Goal: Task Accomplishment & Management: Manage account settings

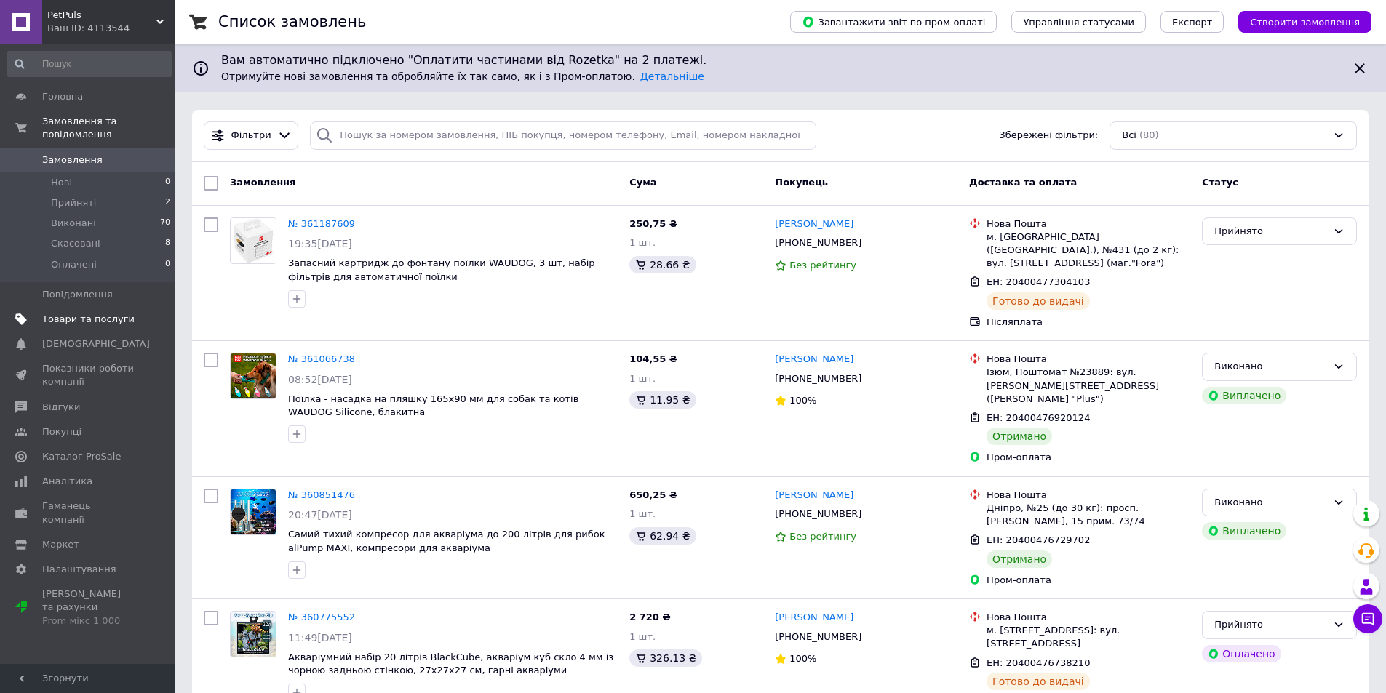
click at [86, 313] on span "Товари та послуги" at bounding box center [88, 319] width 92 height 13
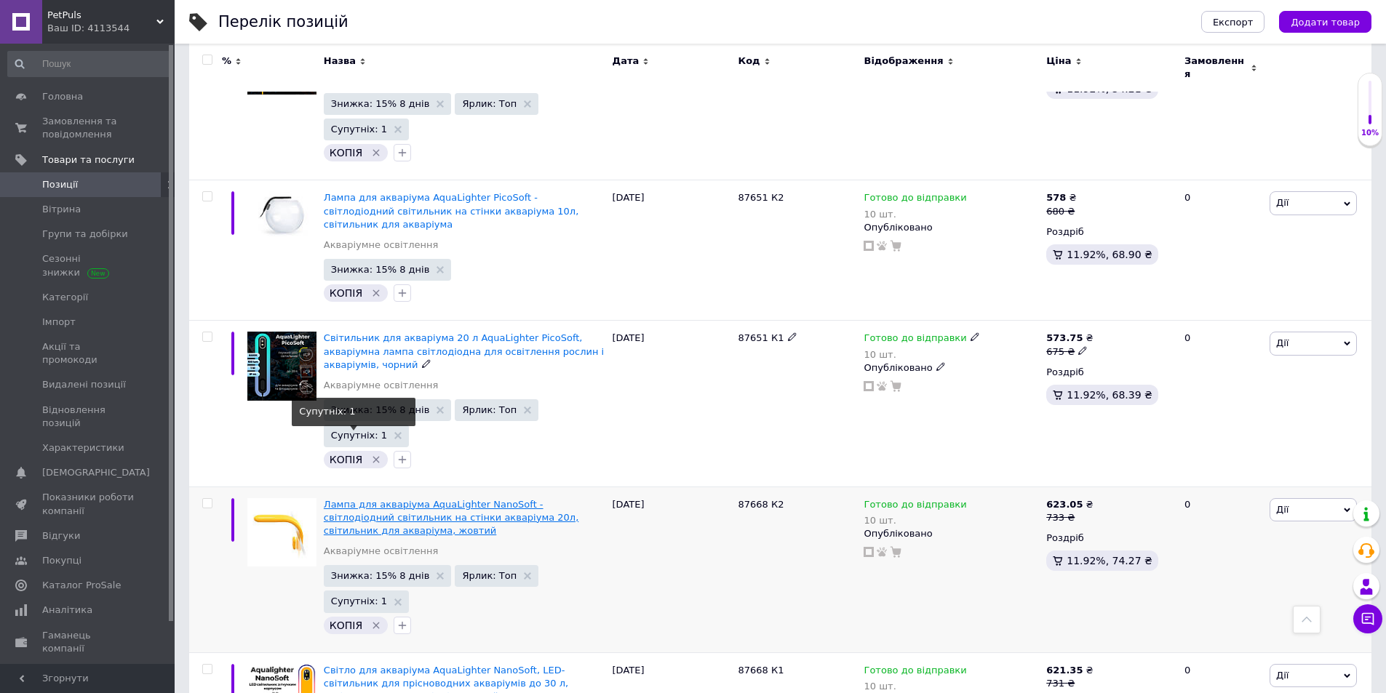
scroll to position [509, 0]
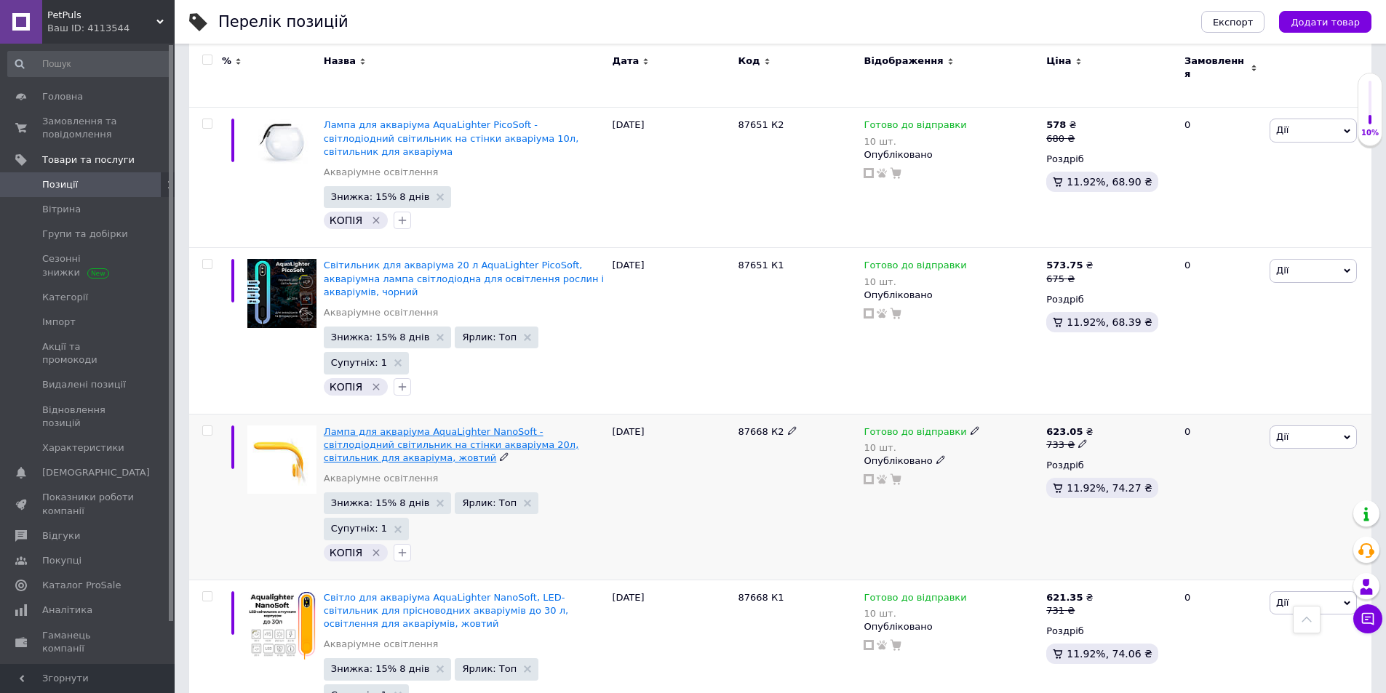
click at [478, 426] on span "Лампа для акваріума AquaLighter NanoSoft - світлодіодний світильник на стінки а…" at bounding box center [451, 444] width 255 height 37
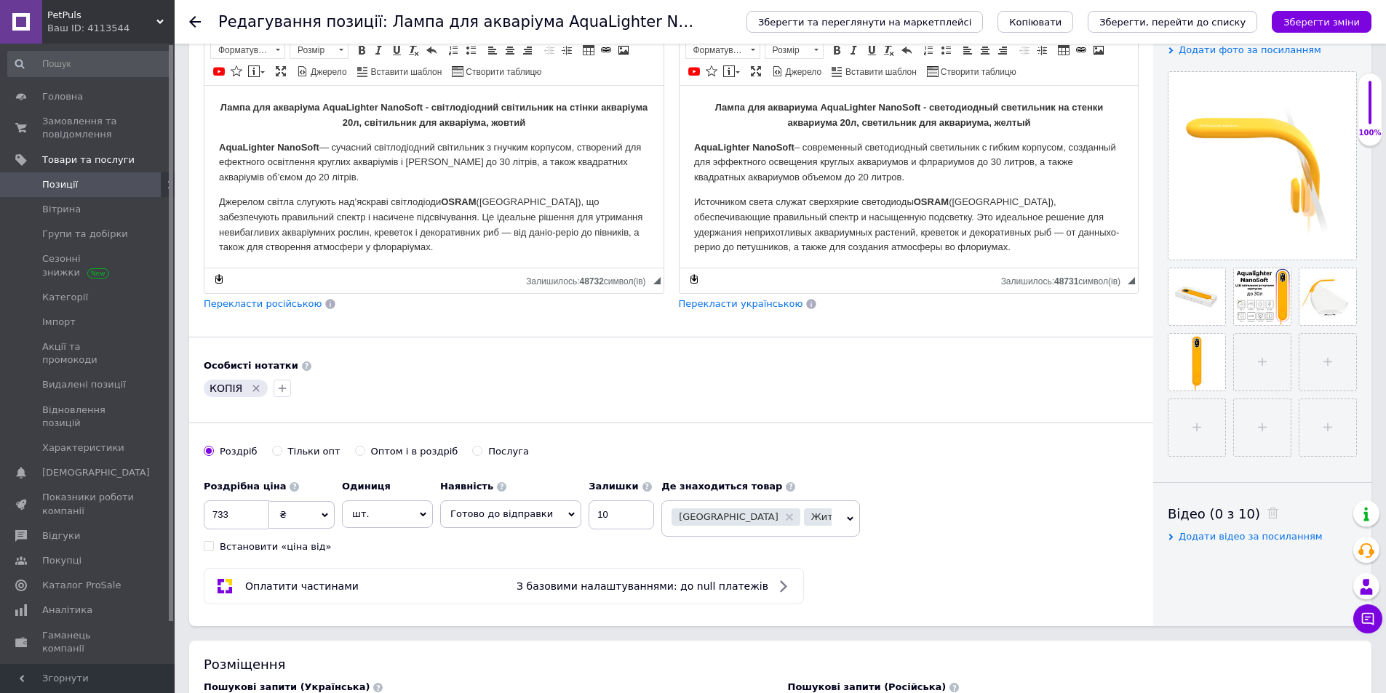
scroll to position [291, 0]
click at [197, 22] on use at bounding box center [195, 22] width 12 height 12
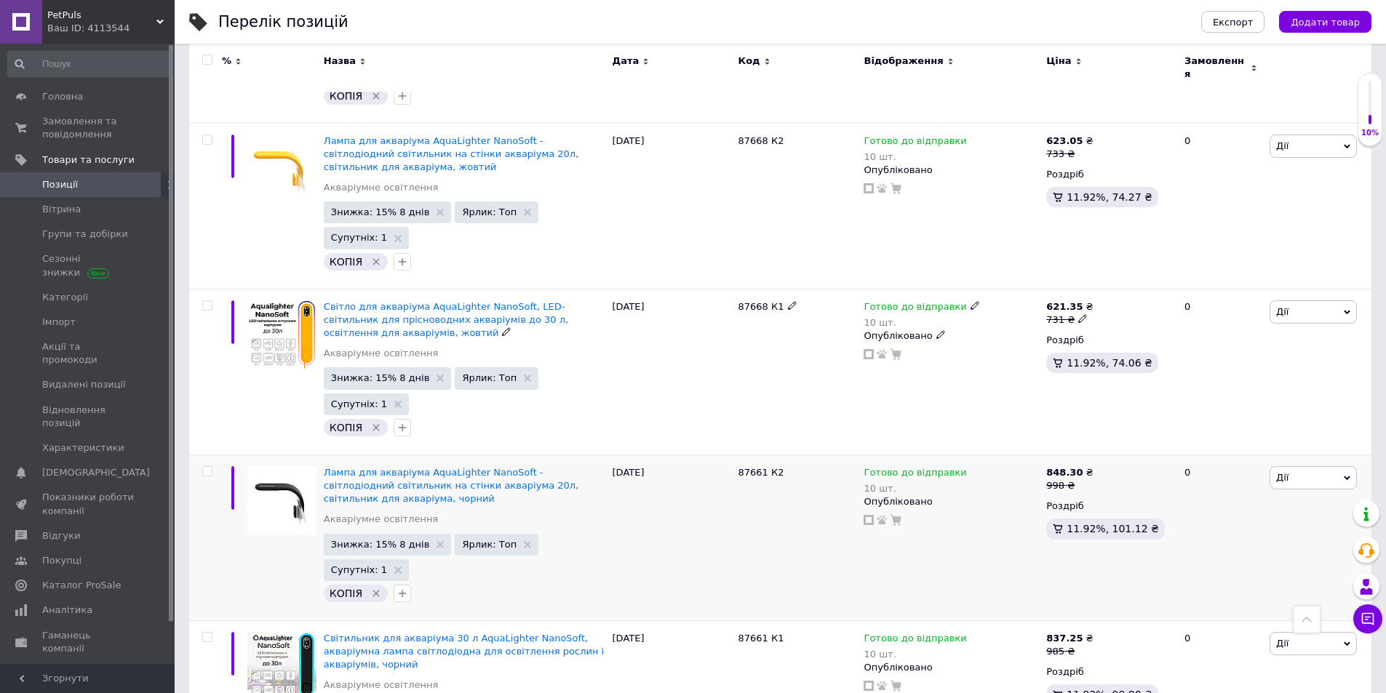
scroll to position [873, 0]
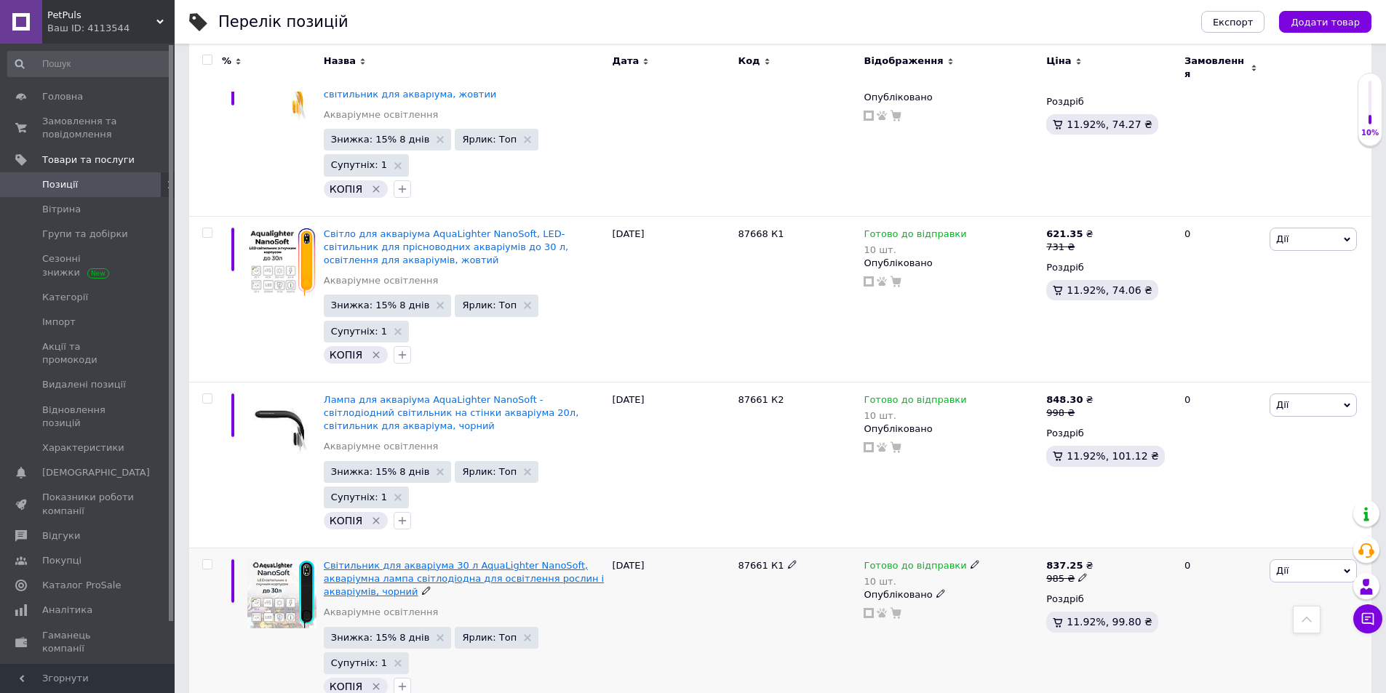
click at [420, 560] on span "Світильник для акваріума 30 л AquaLighter NanoSoft, акваріумна лампа світлодіод…" at bounding box center [464, 578] width 280 height 37
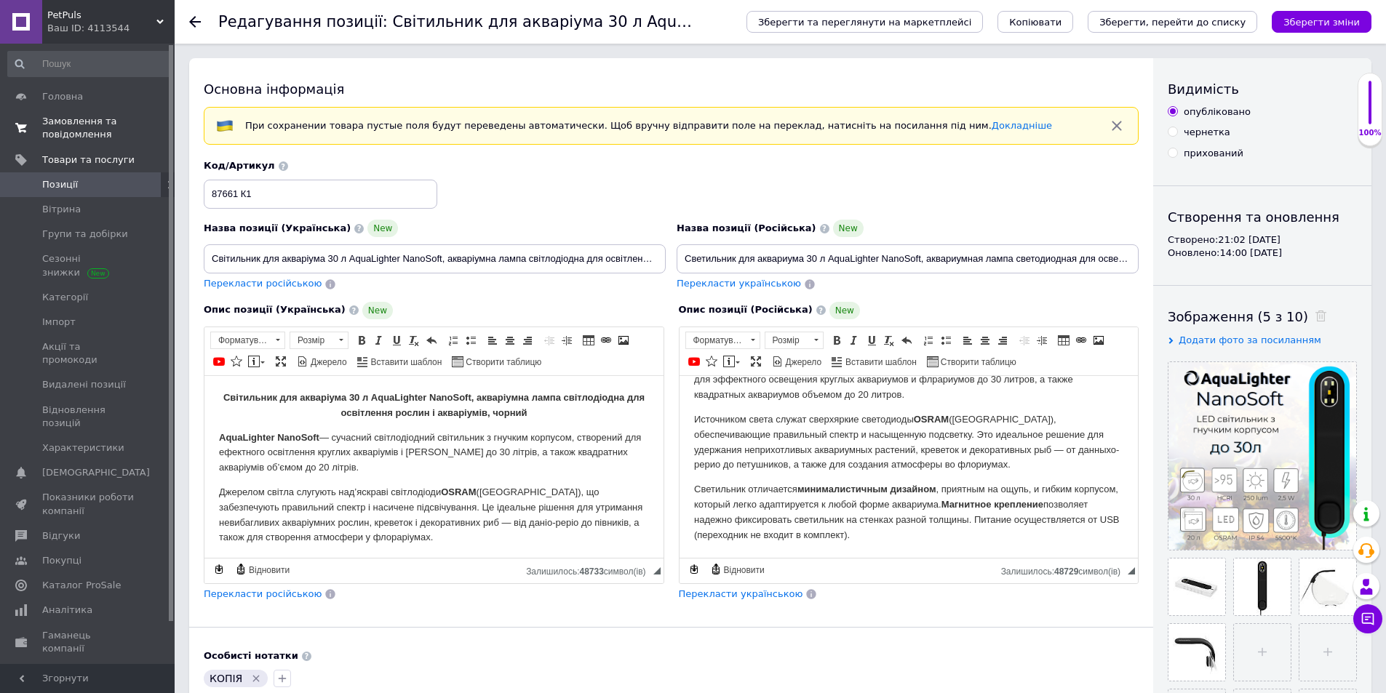
click at [85, 125] on span "Замовлення та повідомлення" at bounding box center [88, 128] width 92 height 26
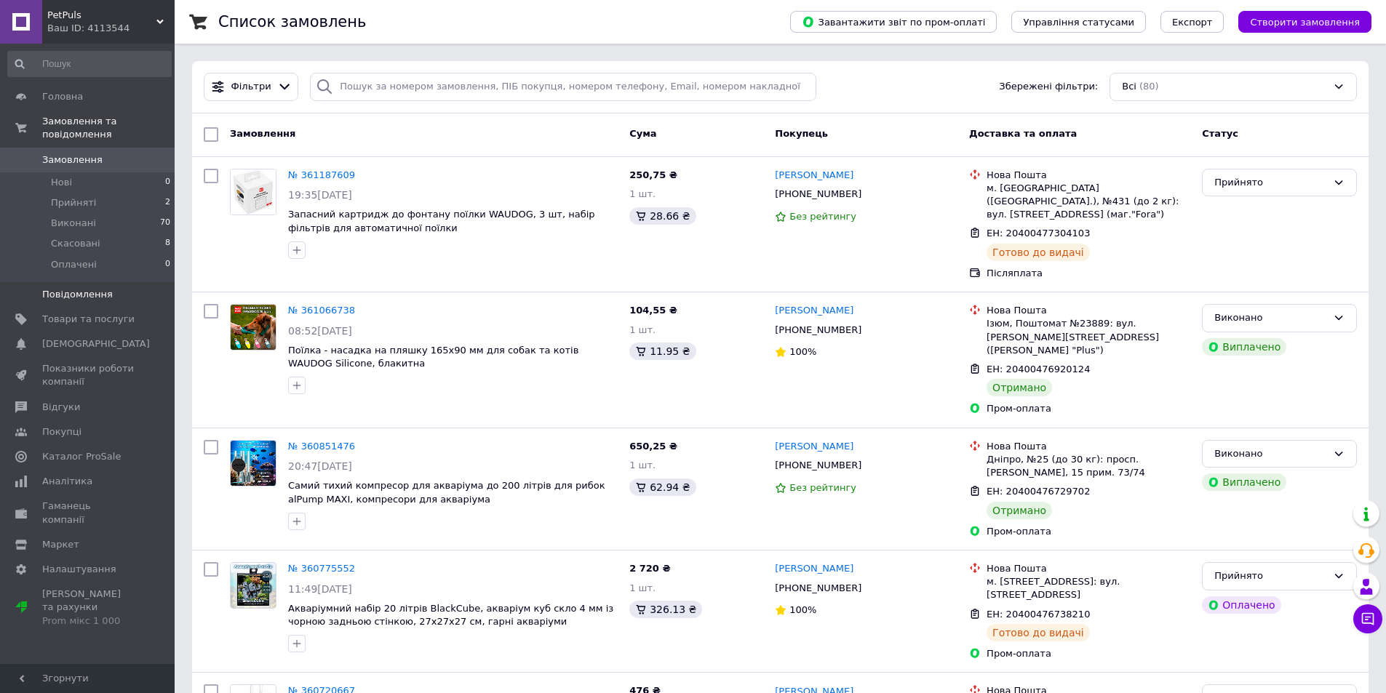
scroll to position [73, 0]
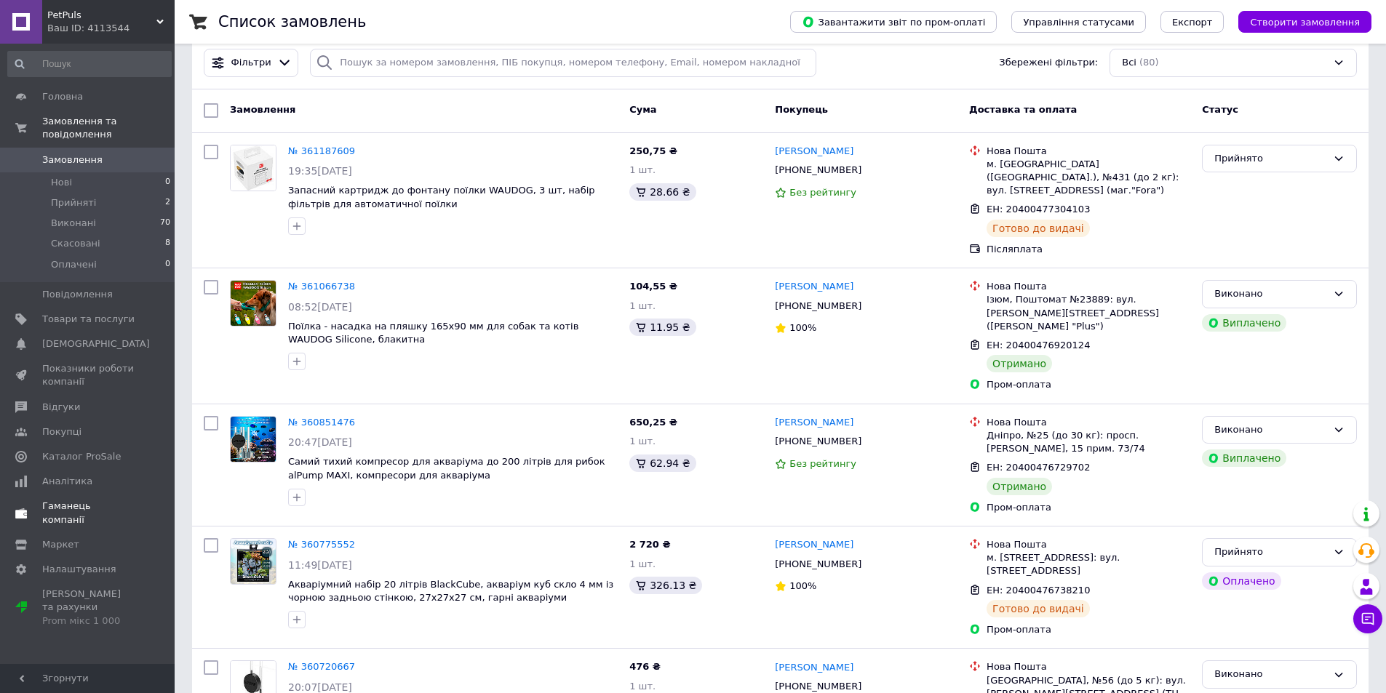
click at [105, 362] on span "Показники роботи компанії" at bounding box center [88, 375] width 92 height 26
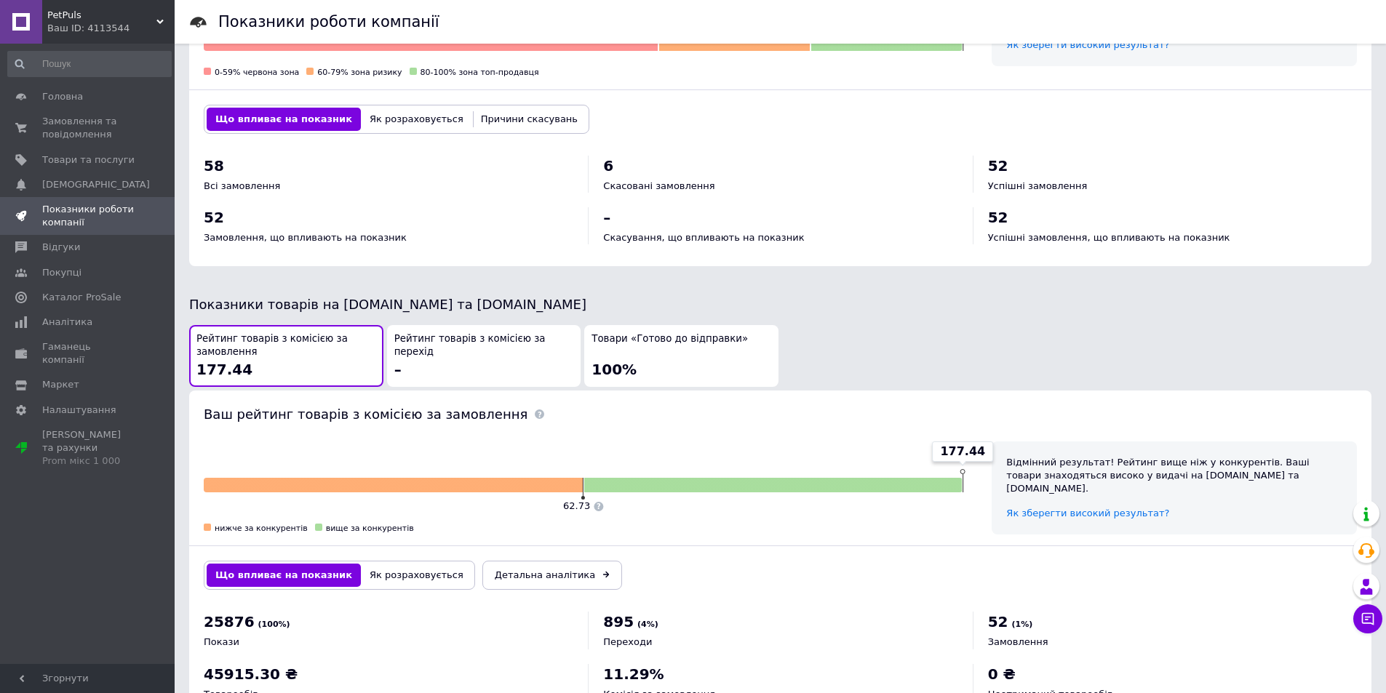
scroll to position [437, 0]
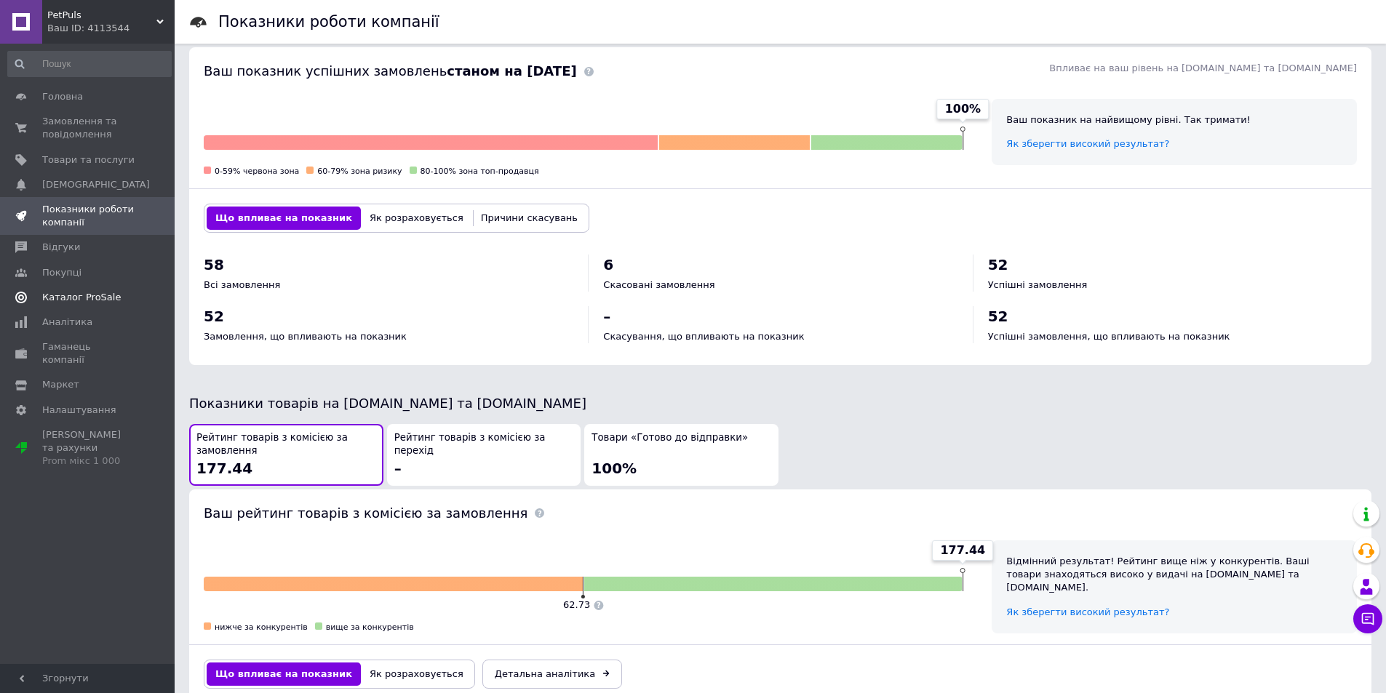
click at [64, 297] on span "Каталог ProSale" at bounding box center [81, 297] width 79 height 13
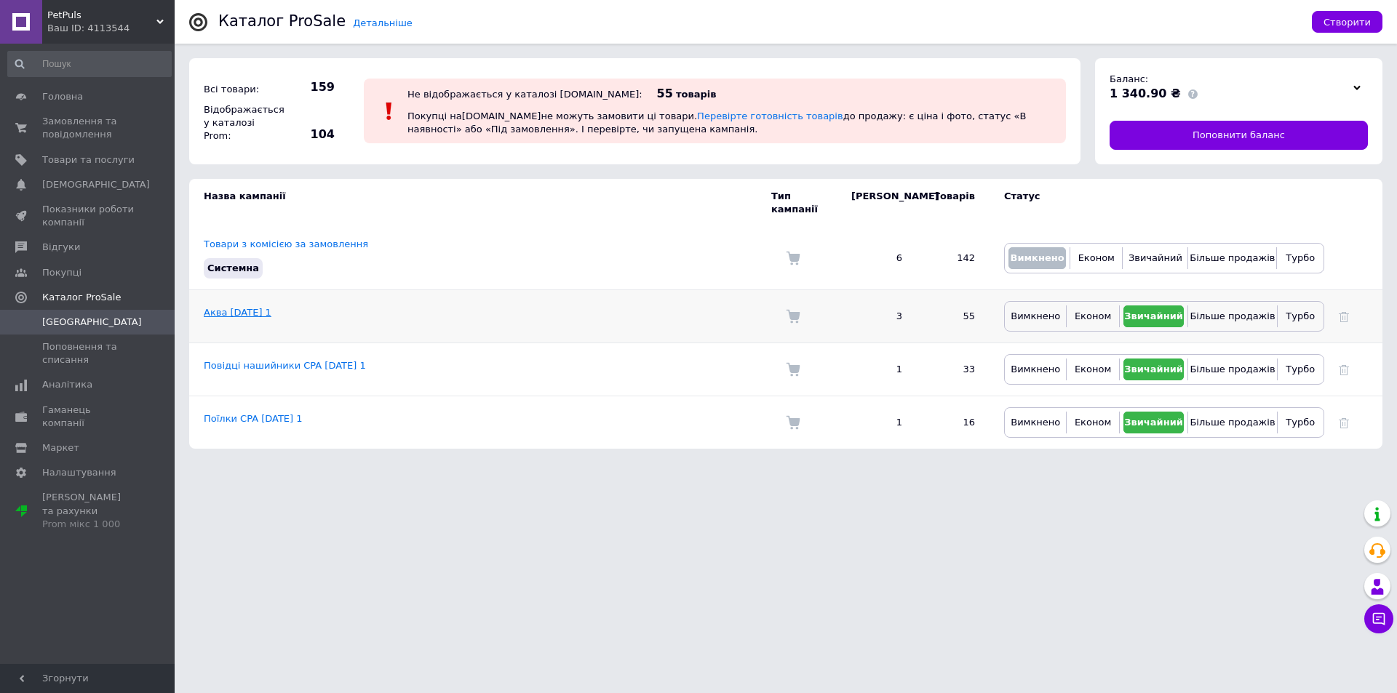
click at [247, 307] on link "Аква [DATE] 1" at bounding box center [238, 312] width 68 height 11
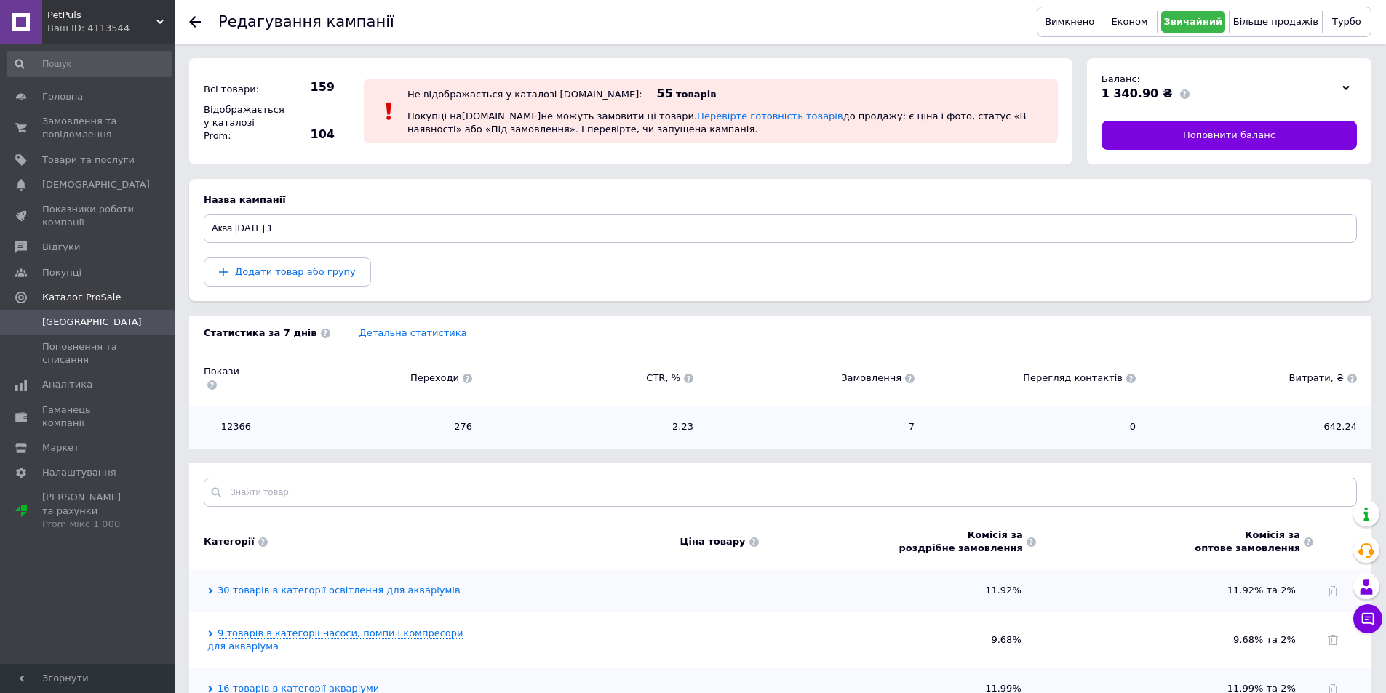
click at [415, 338] on link "Детальна статистика" at bounding box center [413, 332] width 108 height 11
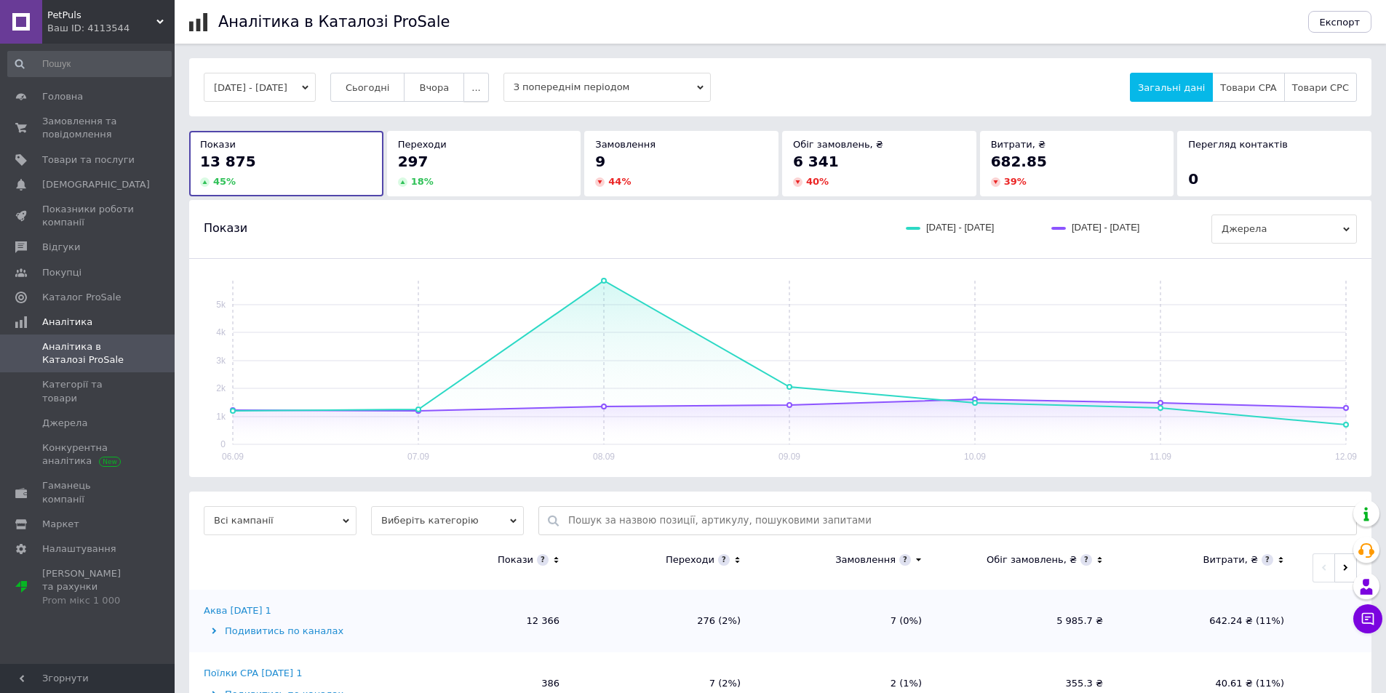
click at [487, 91] on button "..." at bounding box center [475, 87] width 25 height 29
drag, startPoint x: 467, startPoint y: 224, endPoint x: 530, endPoint y: 242, distance: 65.8
click at [466, 224] on span "60-10 днів" at bounding box center [448, 229] width 52 height 11
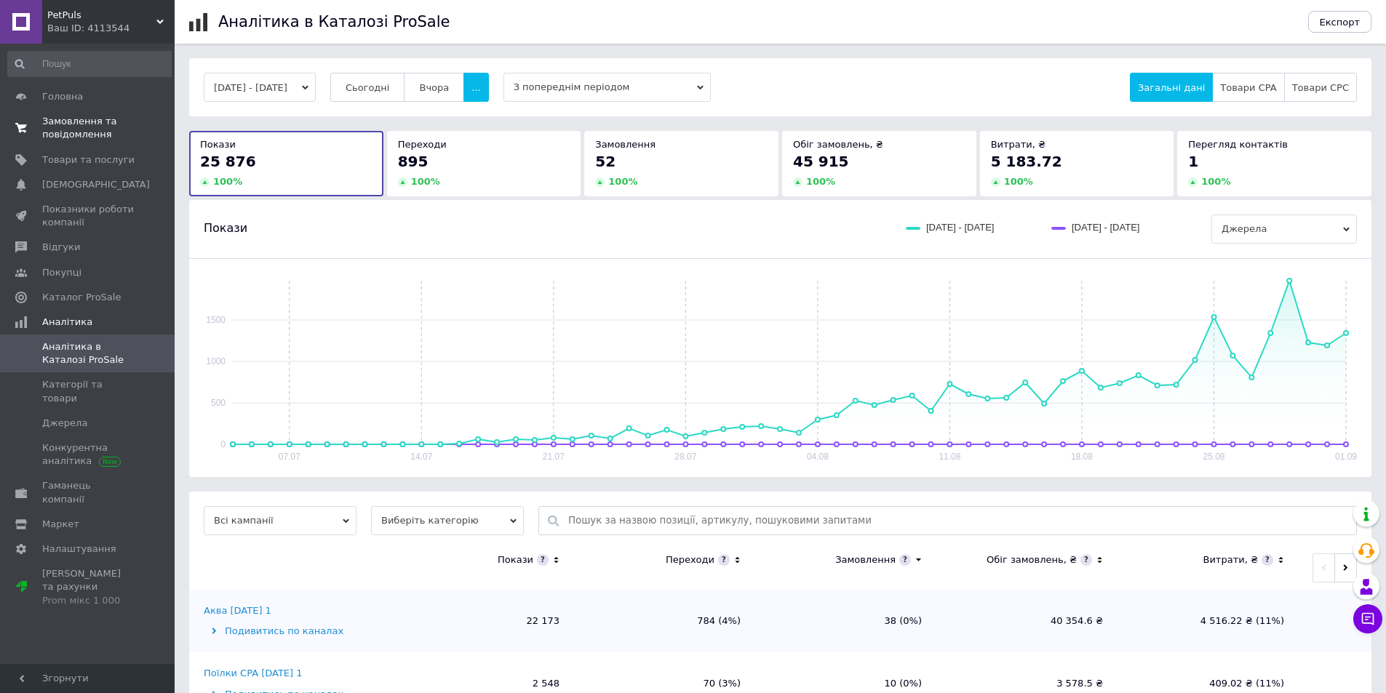
click at [77, 128] on span "Замовлення та повідомлення" at bounding box center [88, 128] width 92 height 26
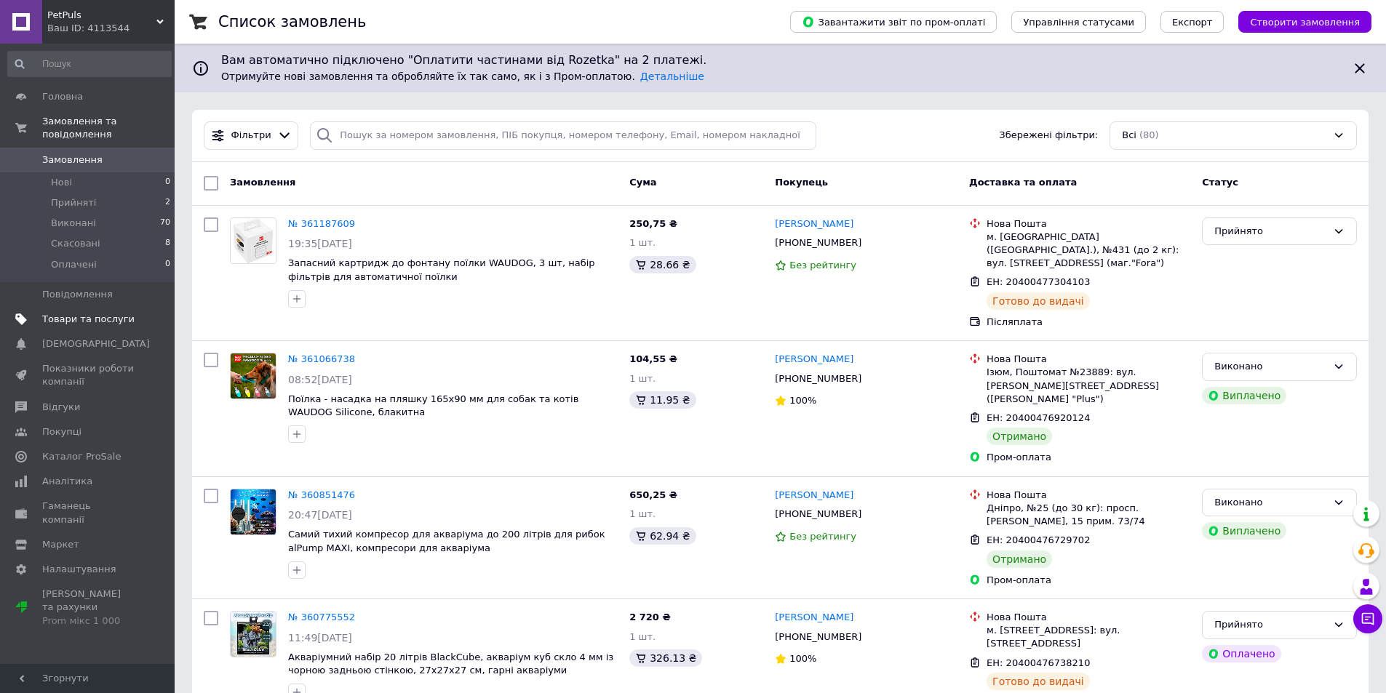
click at [59, 313] on span "Товари та послуги" at bounding box center [88, 319] width 92 height 13
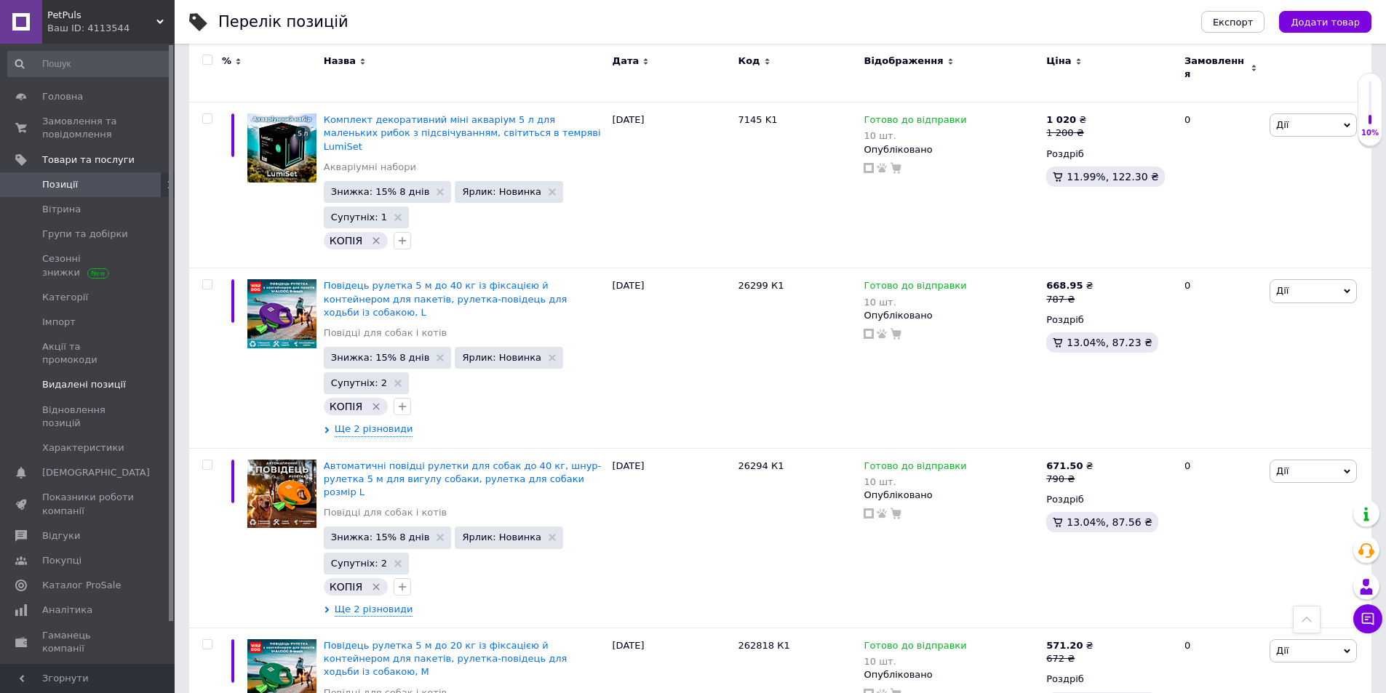
scroll to position [3419, 0]
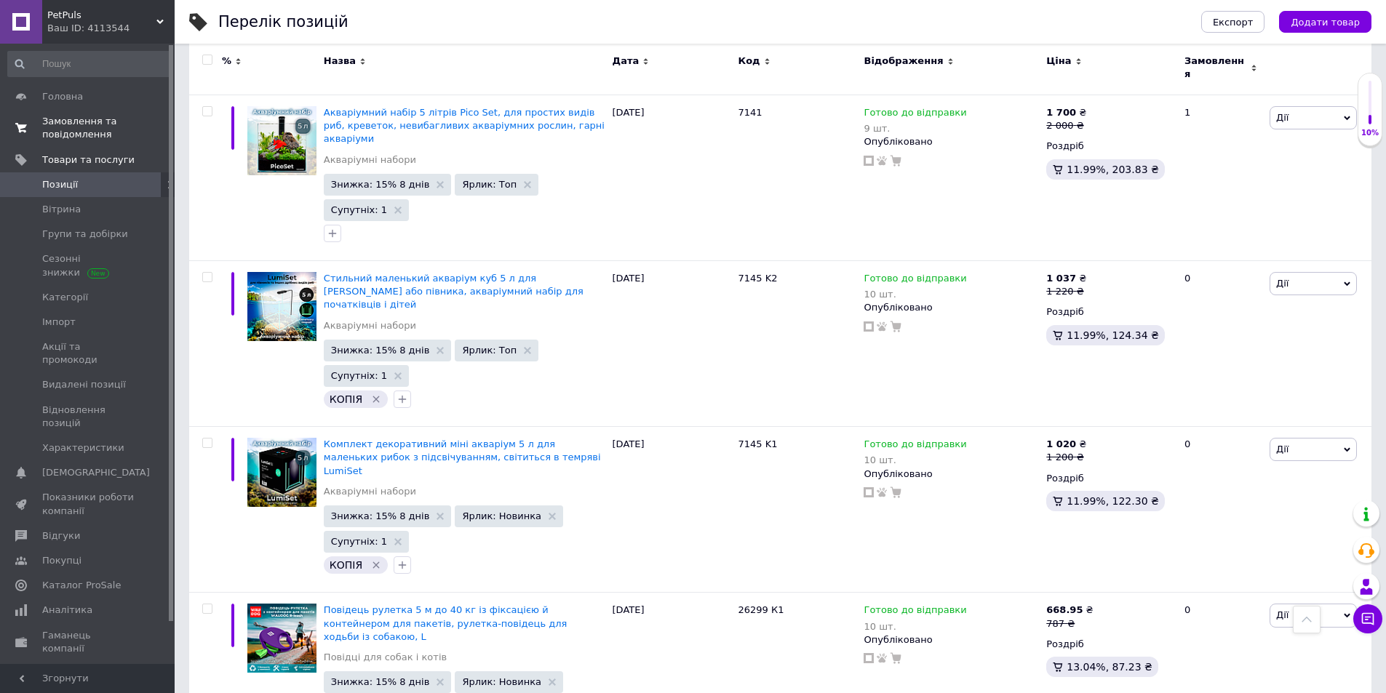
click at [88, 120] on span "Замовлення та повідомлення" at bounding box center [88, 128] width 92 height 26
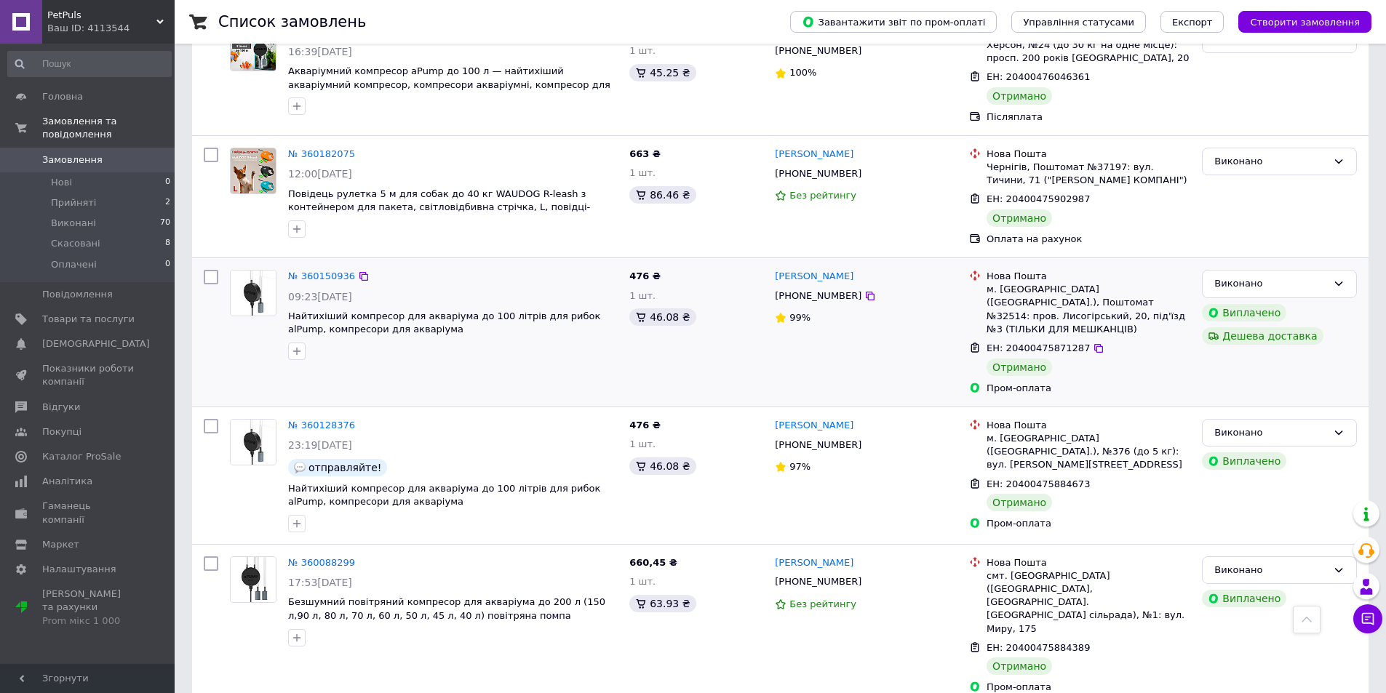
scroll to position [2096, 0]
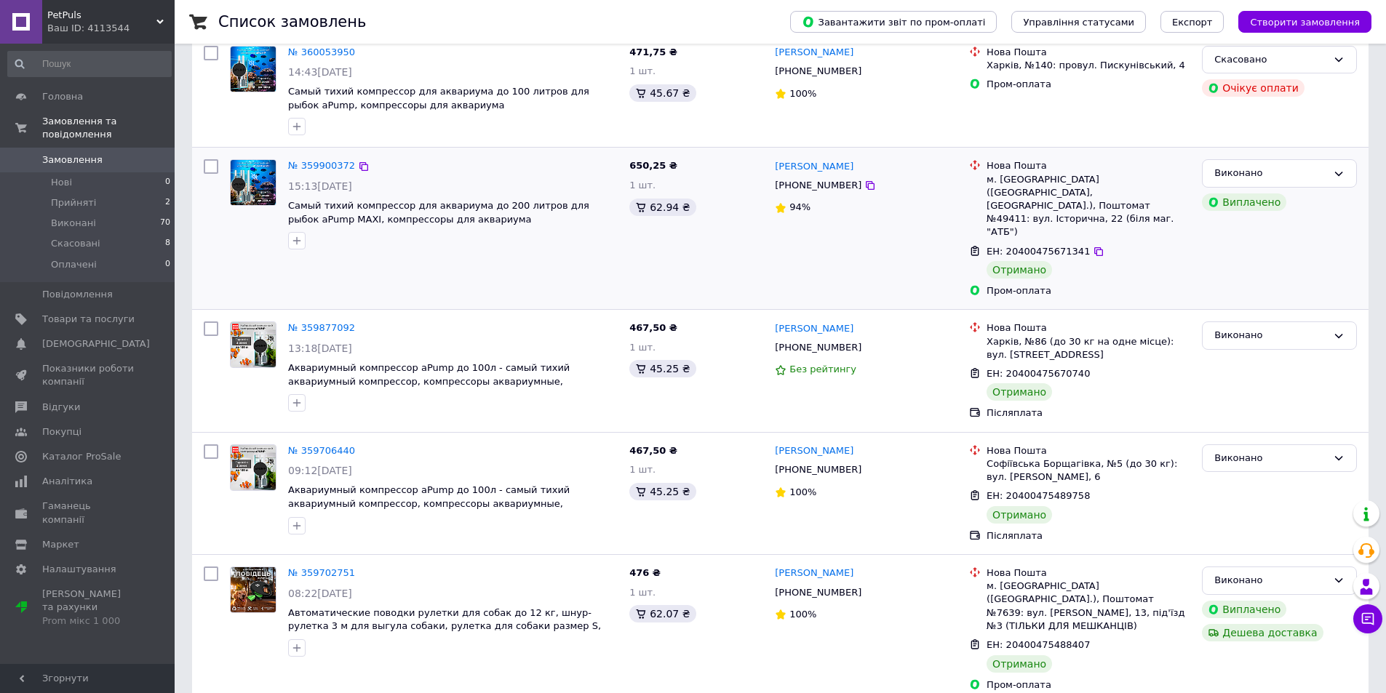
scroll to position [291, 0]
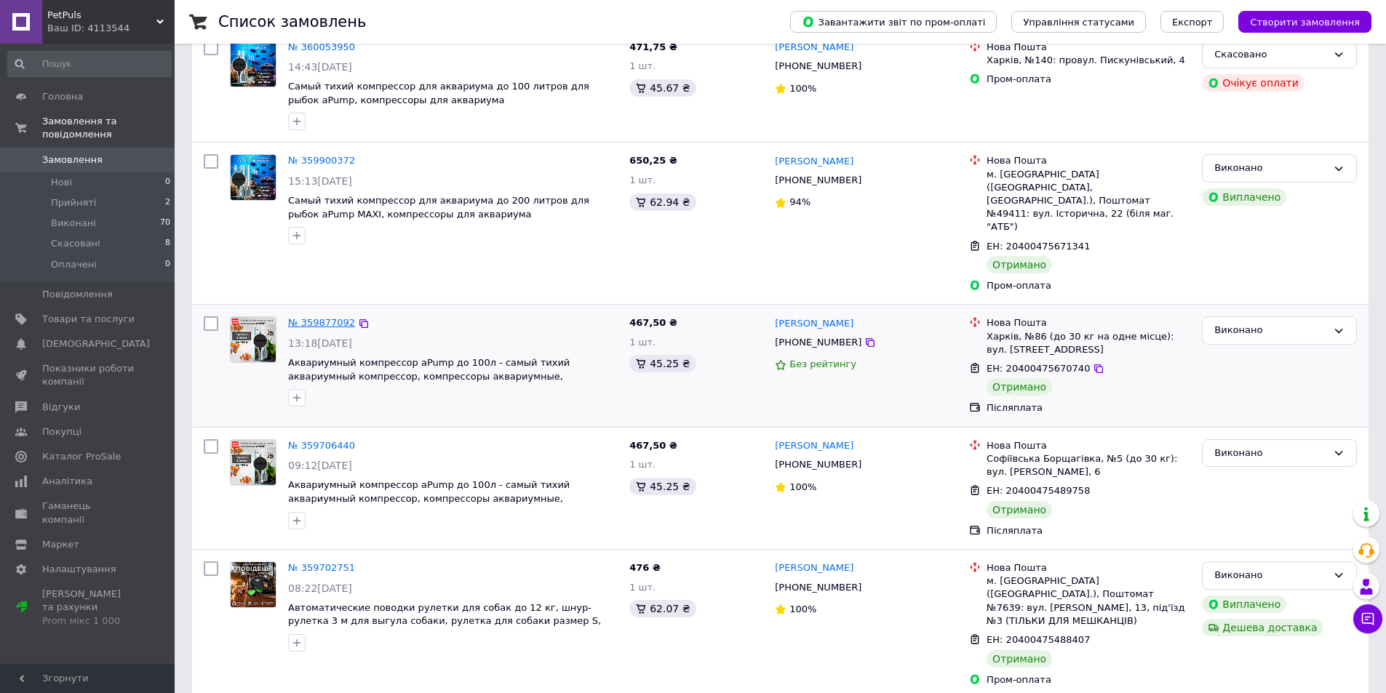
click at [315, 317] on link "№ 359877092" at bounding box center [321, 322] width 67 height 11
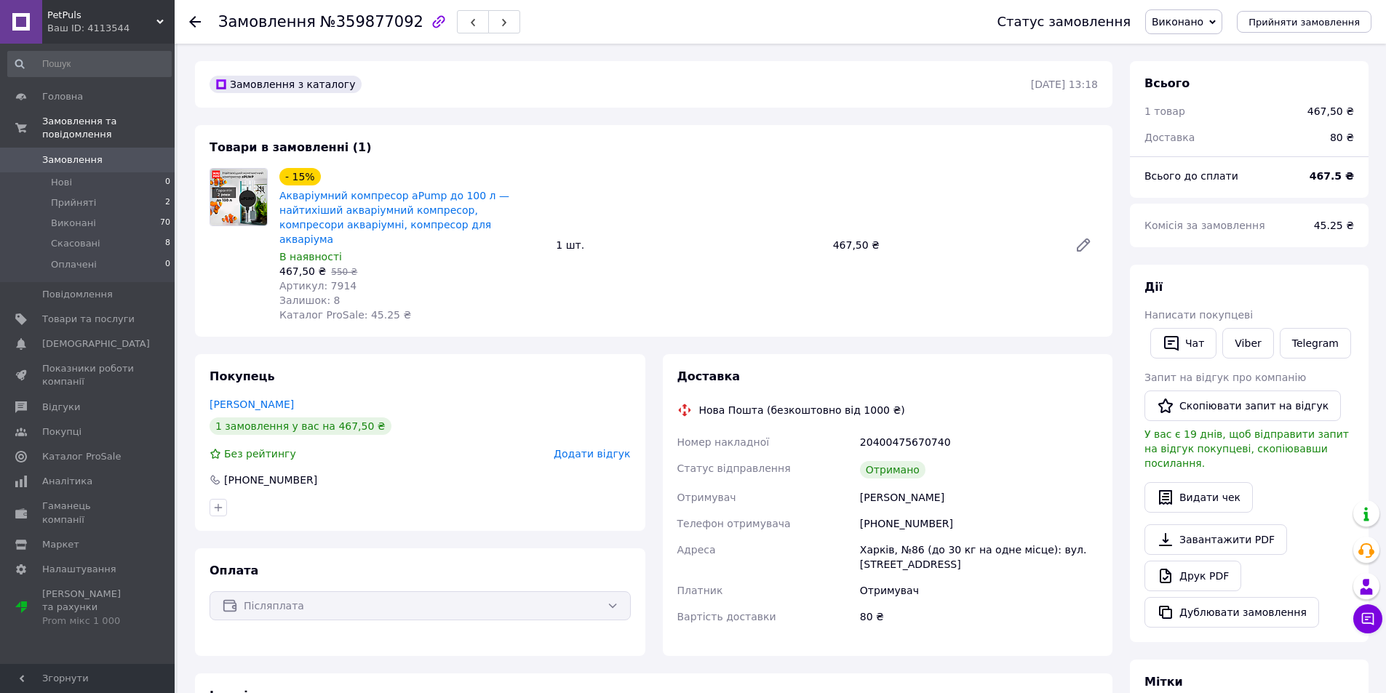
drag, startPoint x: 191, startPoint y: 20, endPoint x: 188, endPoint y: 32, distance: 12.6
click at [190, 20] on icon at bounding box center [195, 22] width 12 height 12
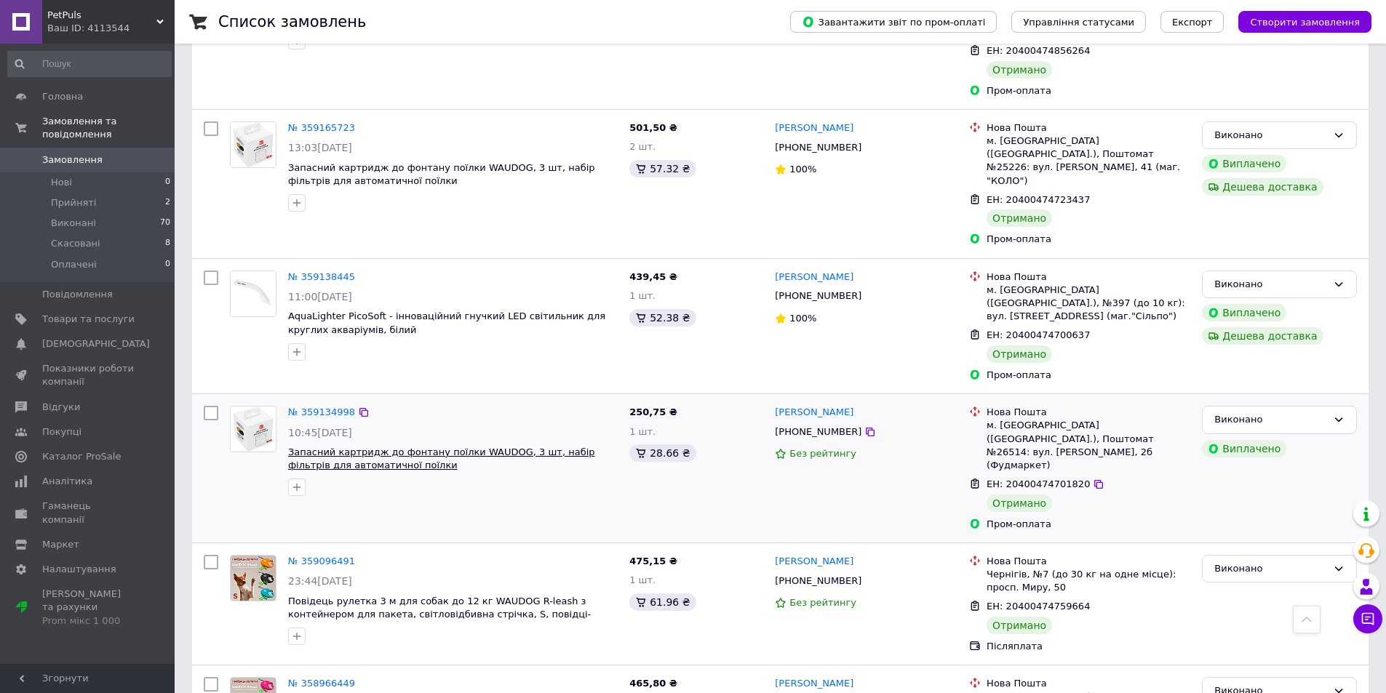
scroll to position [1455, 0]
